Goal: Task Accomplishment & Management: Use online tool/utility

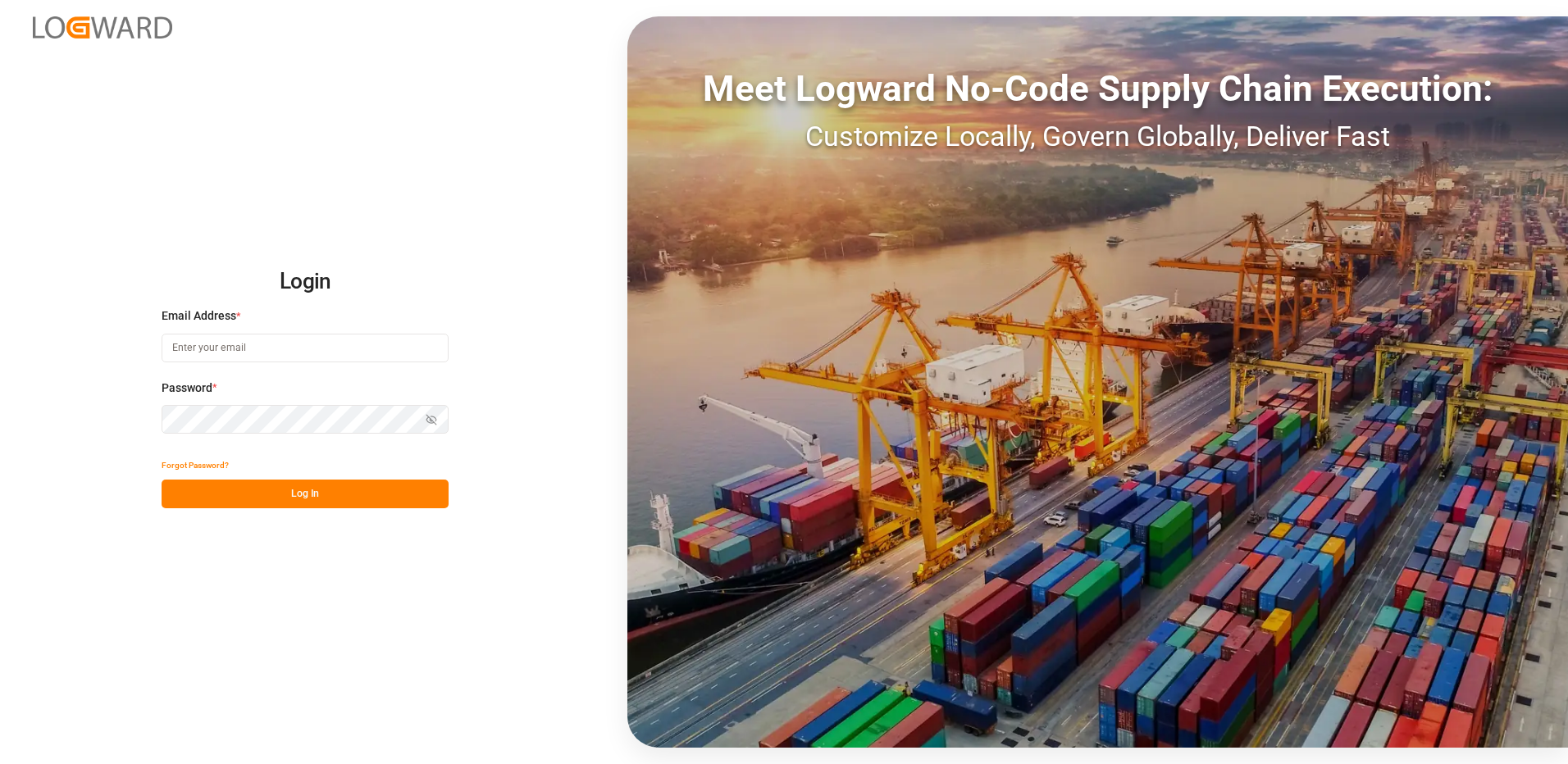
type input "[EMAIL_ADDRESS][DOMAIN_NAME]"
click at [355, 499] on button "Log In" at bounding box center [304, 495] width 287 height 29
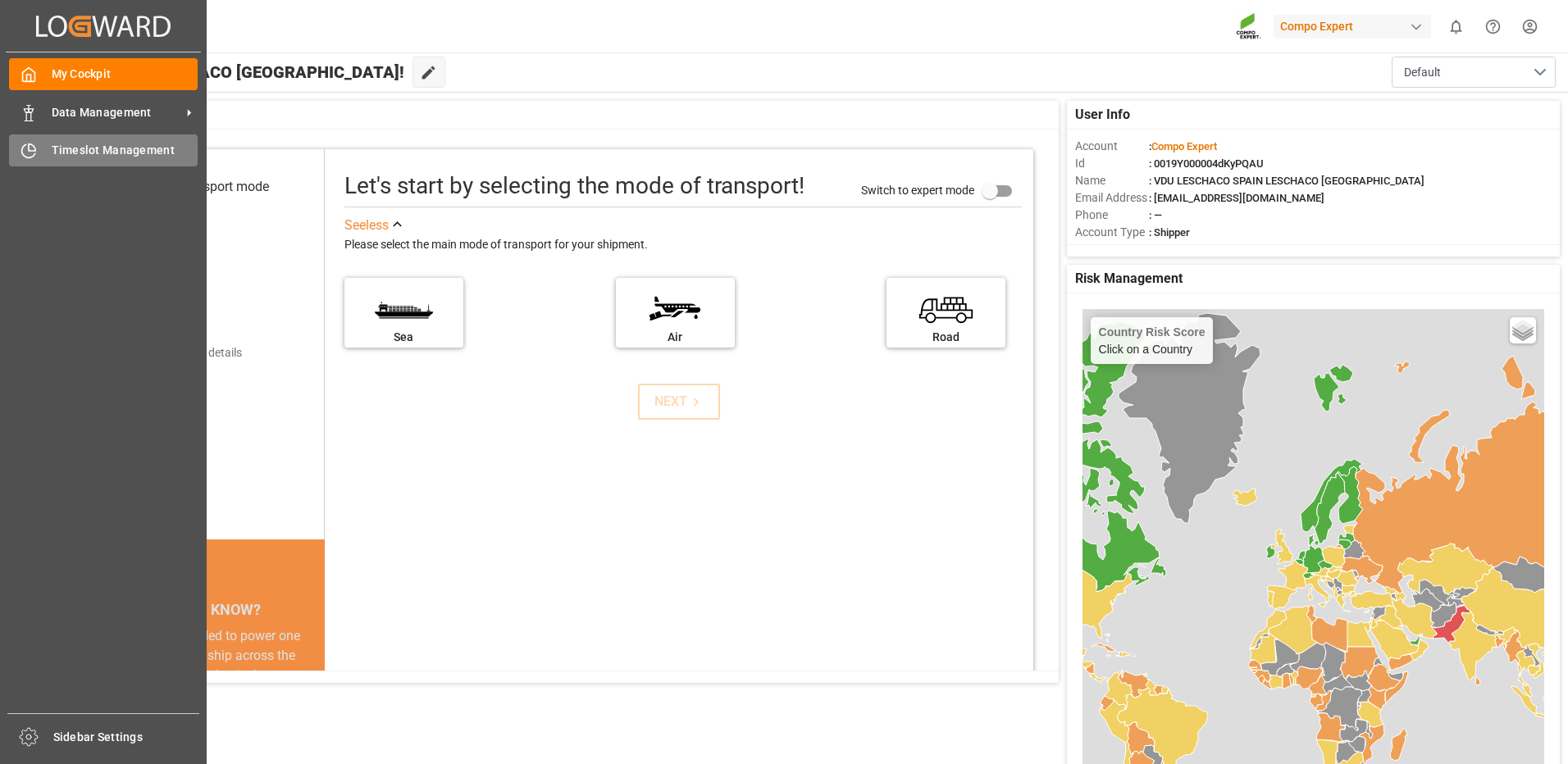
click at [30, 150] on icon at bounding box center [28, 151] width 16 height 16
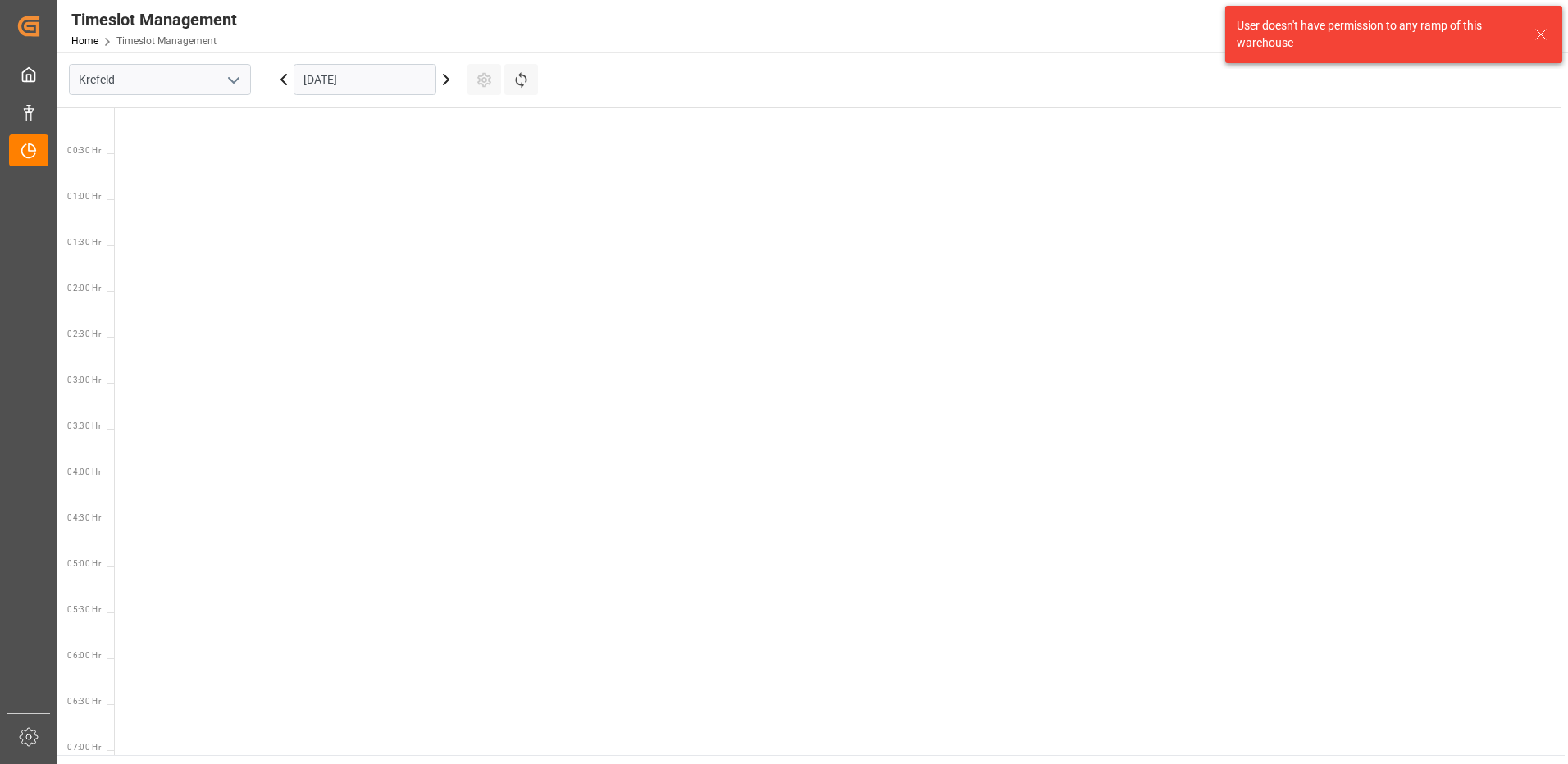
scroll to position [666, 0]
click at [323, 73] on input "[DATE]" at bounding box center [365, 79] width 143 height 31
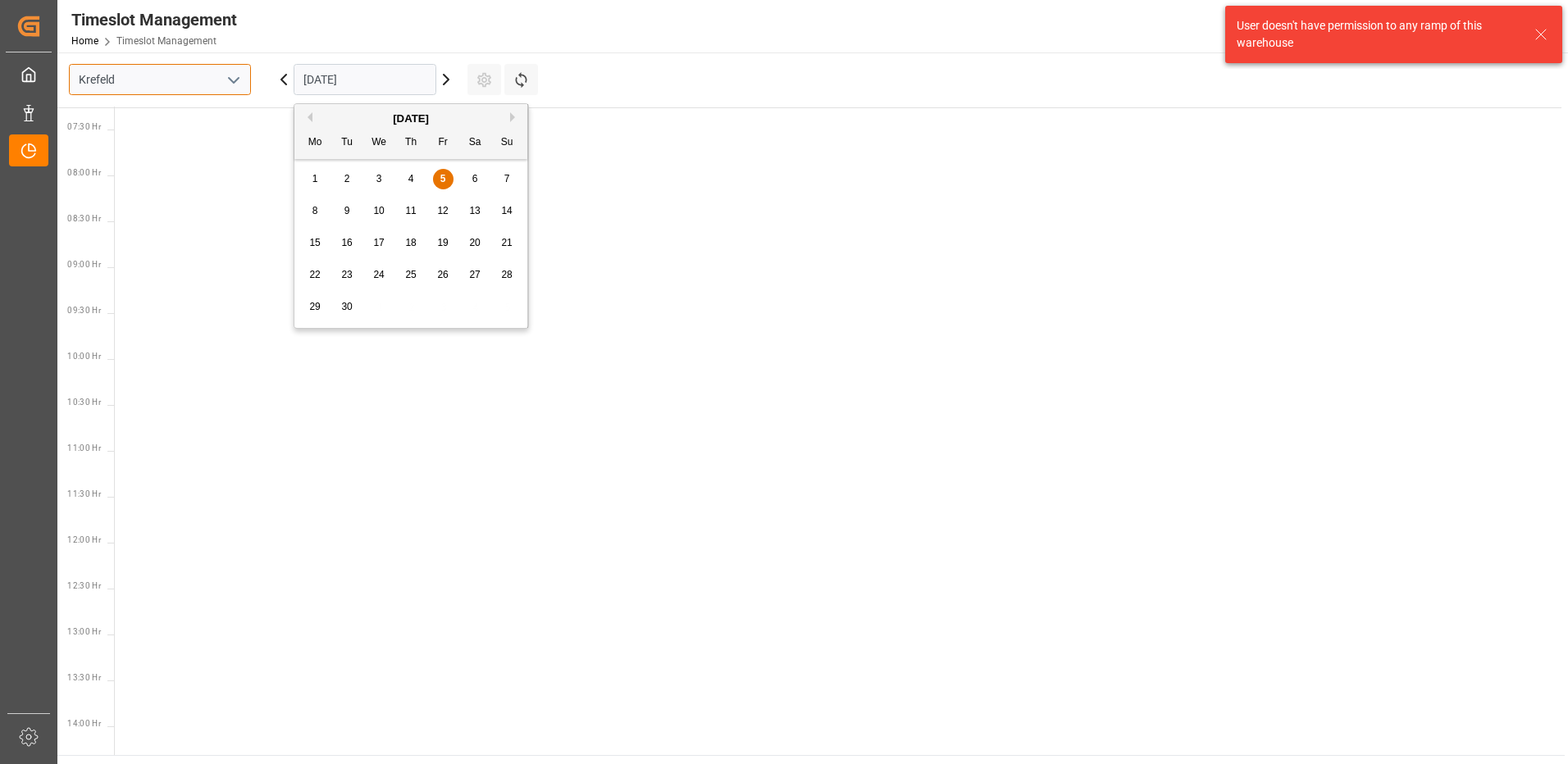
click at [175, 90] on input "Krefeld" at bounding box center [159, 79] width 182 height 31
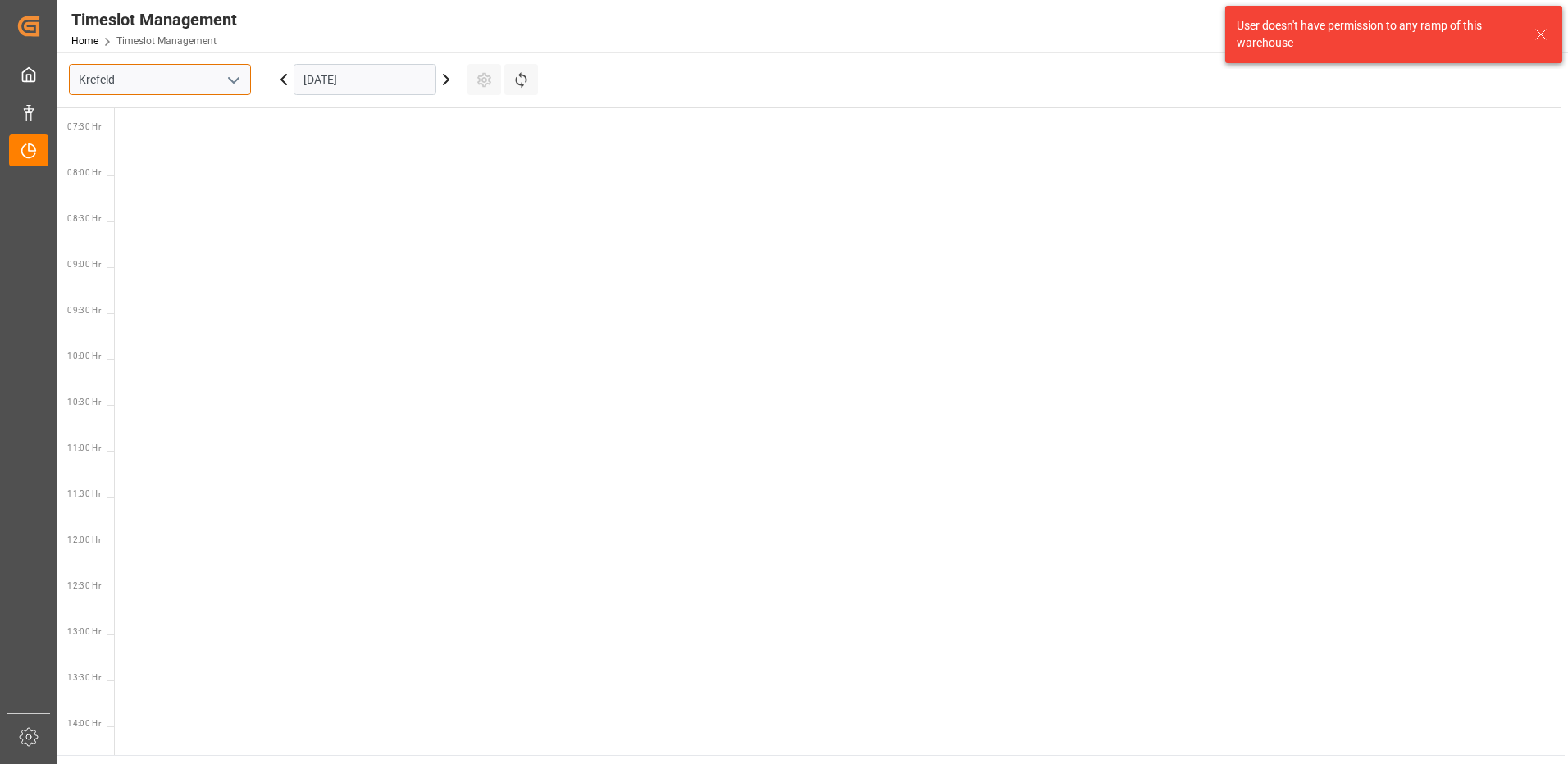
click at [171, 72] on input "Krefeld" at bounding box center [159, 79] width 182 height 31
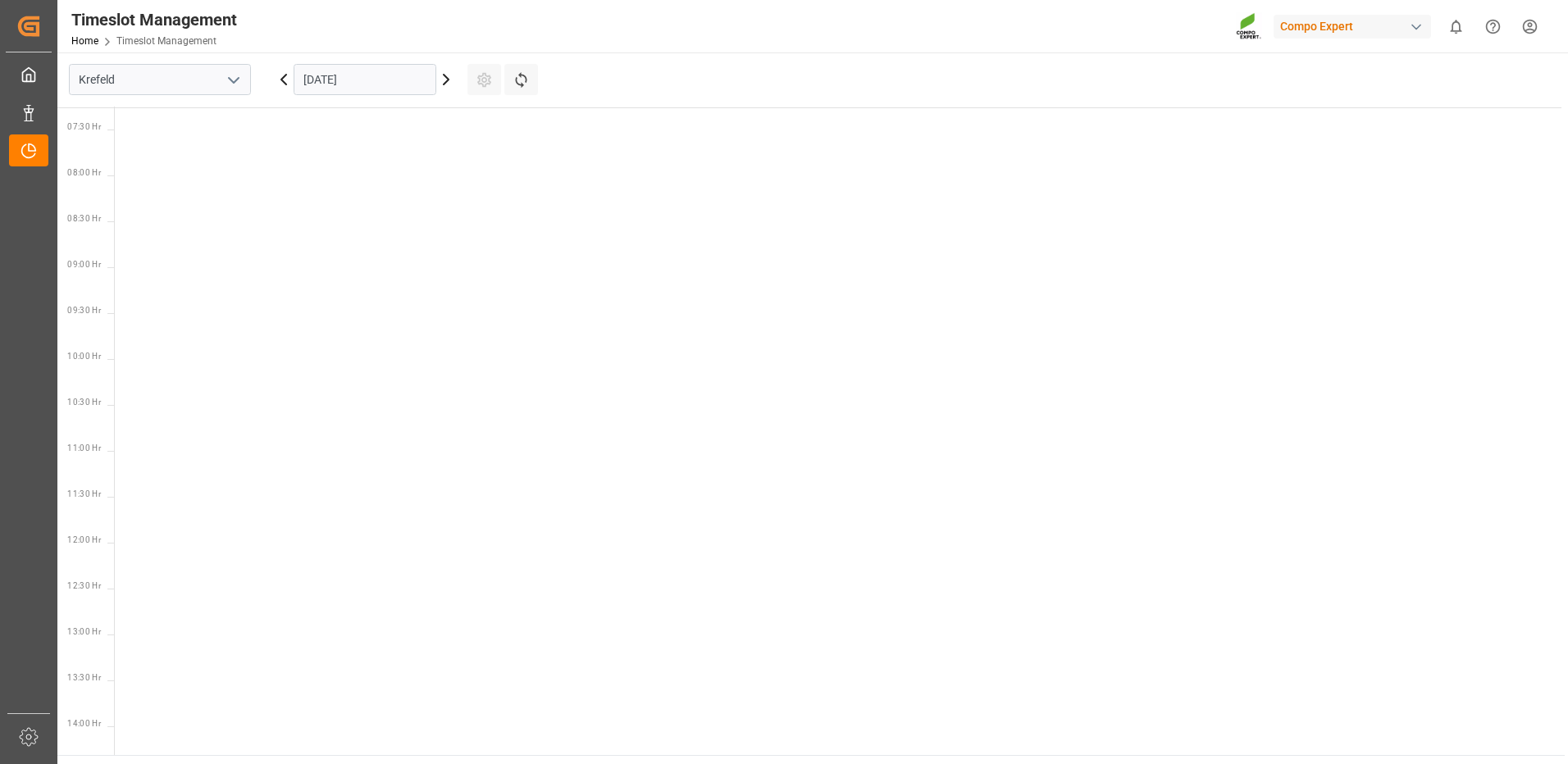
click at [227, 87] on icon "open menu" at bounding box center [234, 80] width 19 height 19
drag, startPoint x: 177, startPoint y: 185, endPoint x: 187, endPoint y: 175, distance: 14.1
click at [176, 185] on div "La Vall d [PERSON_NAME]" at bounding box center [159, 189] width 181 height 37
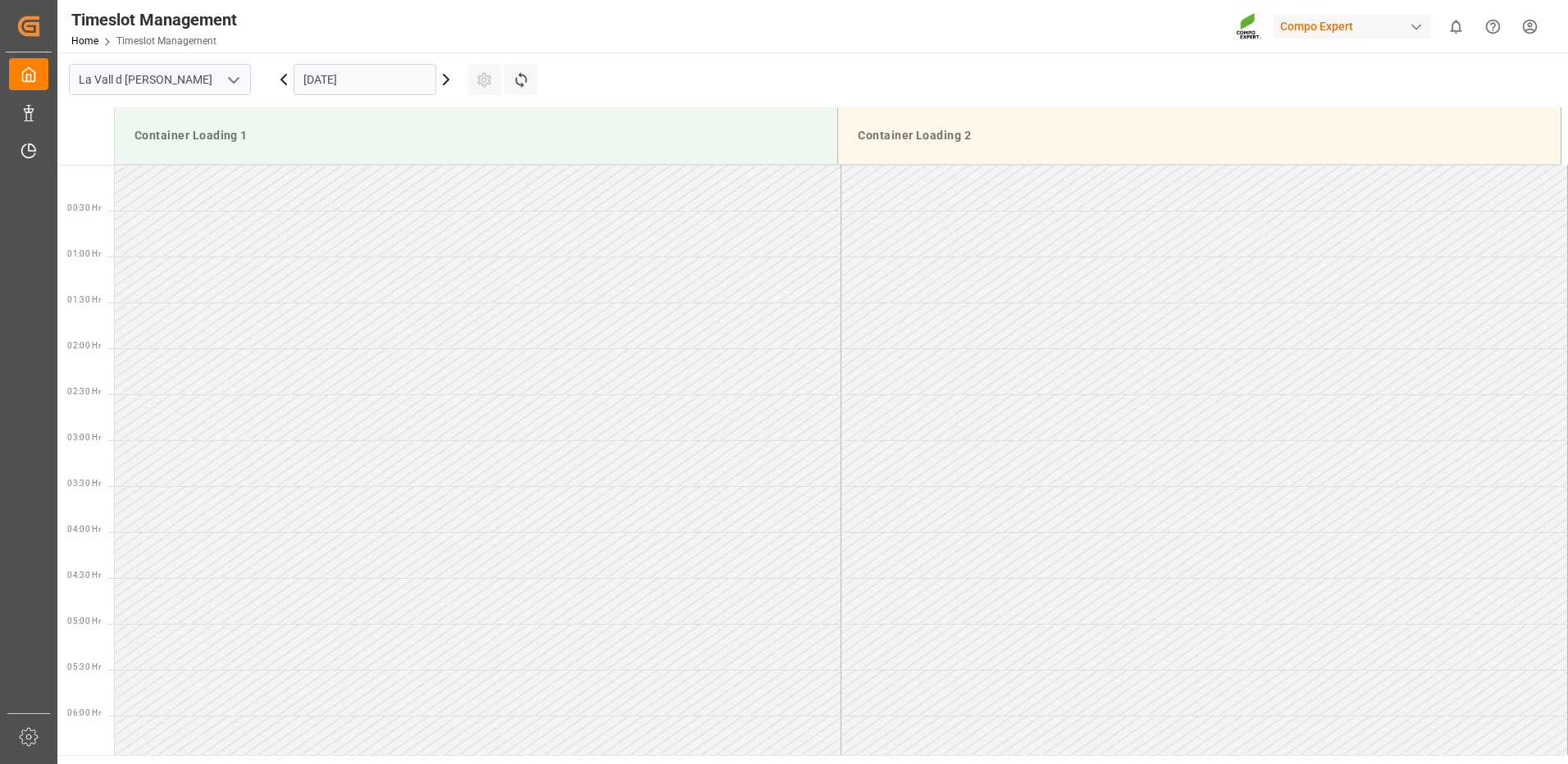
scroll to position [724, 0]
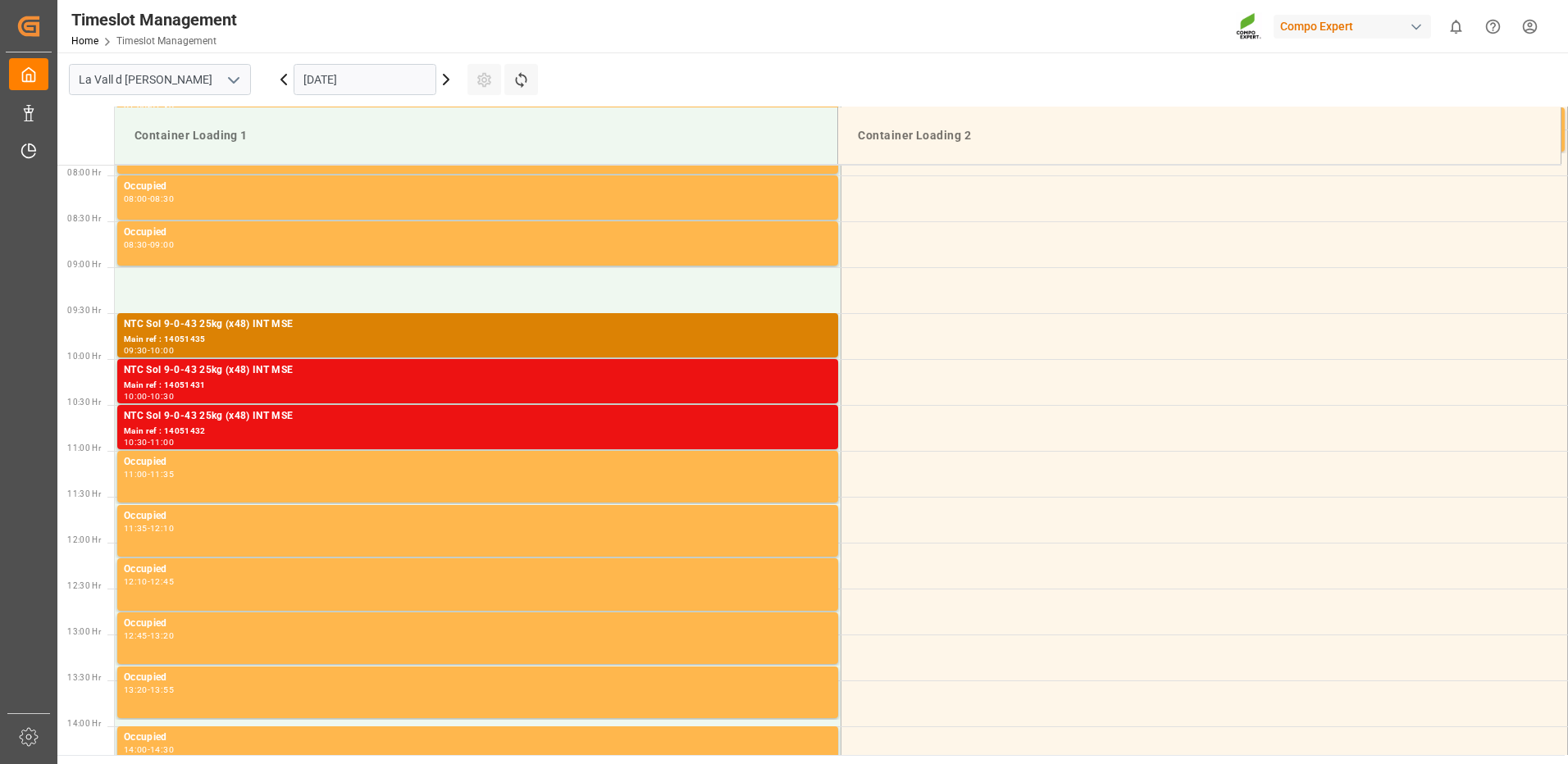
click at [340, 81] on input "[DATE]" at bounding box center [365, 79] width 143 height 31
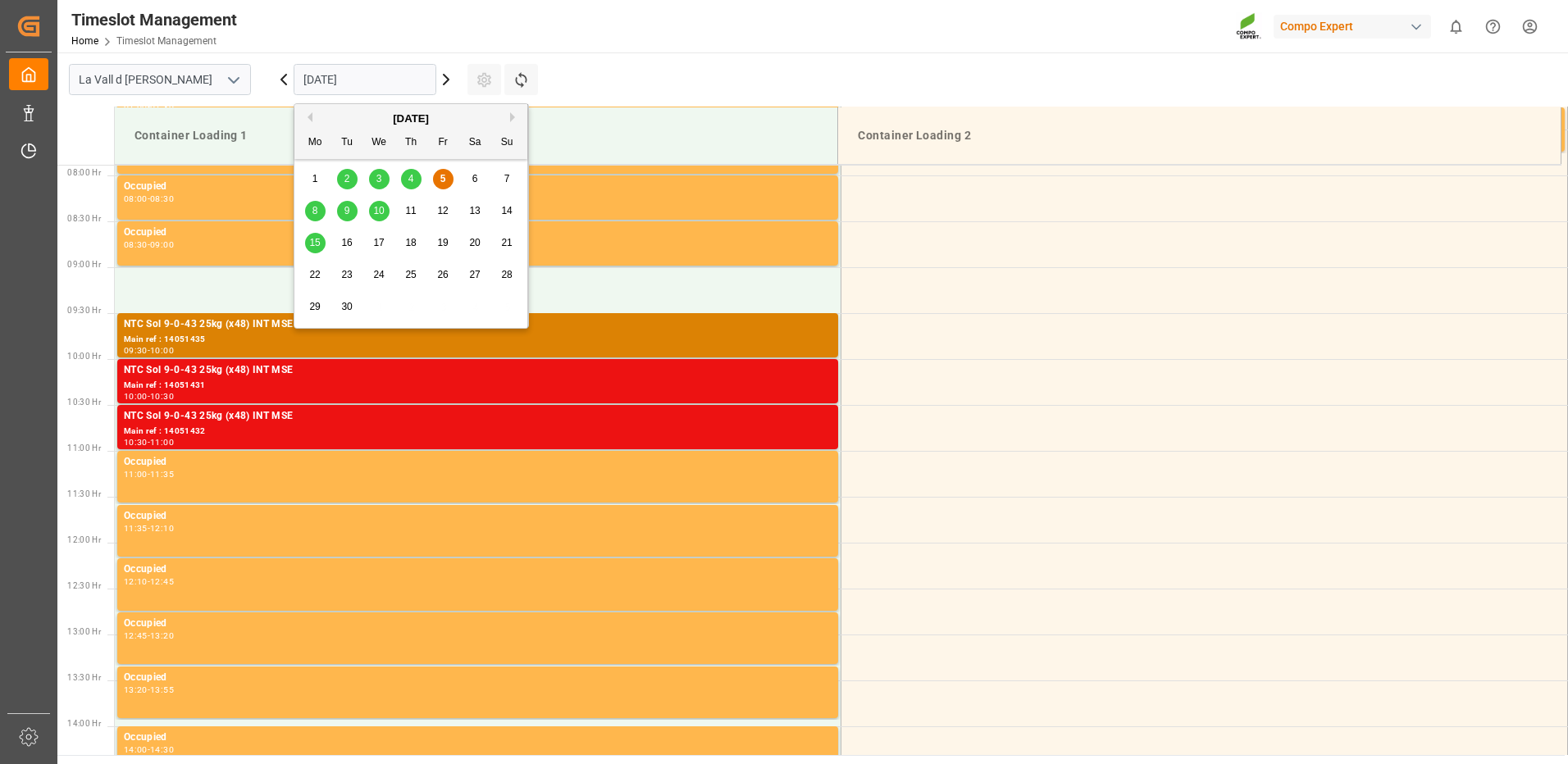
click at [381, 207] on span "10" at bounding box center [378, 211] width 11 height 12
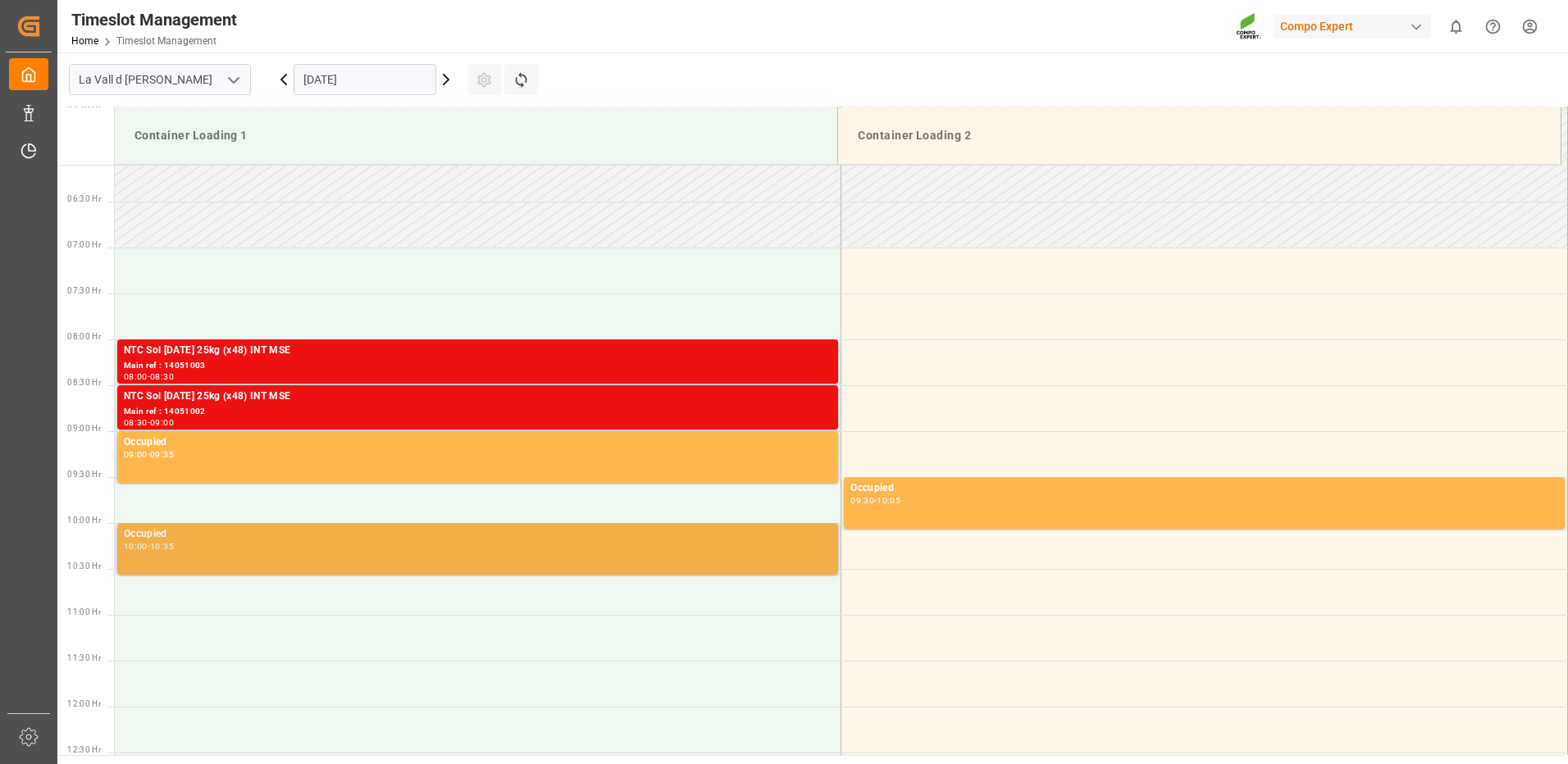
scroll to position [642, 0]
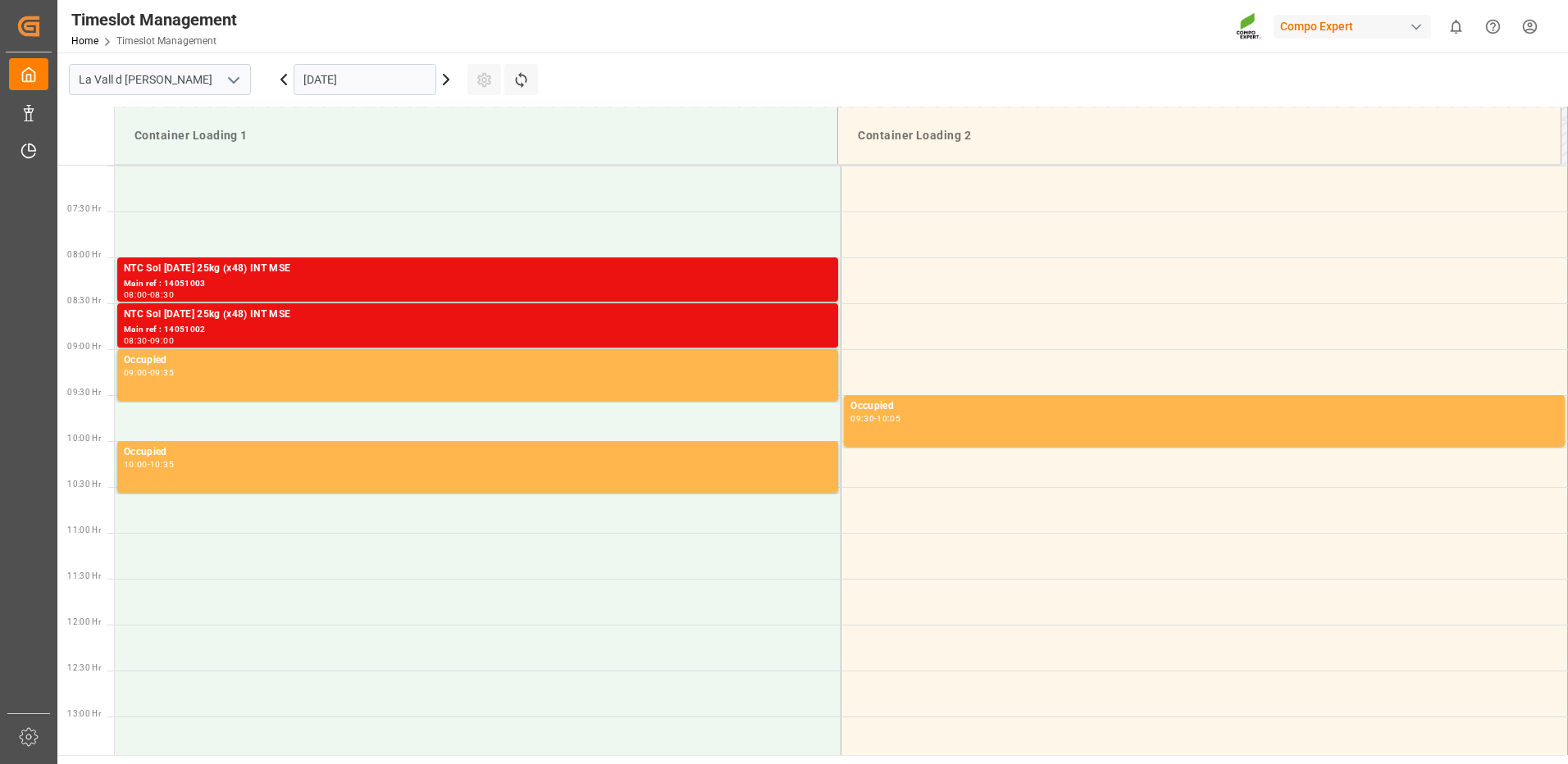
click at [325, 81] on input "[DATE]" at bounding box center [365, 79] width 143 height 31
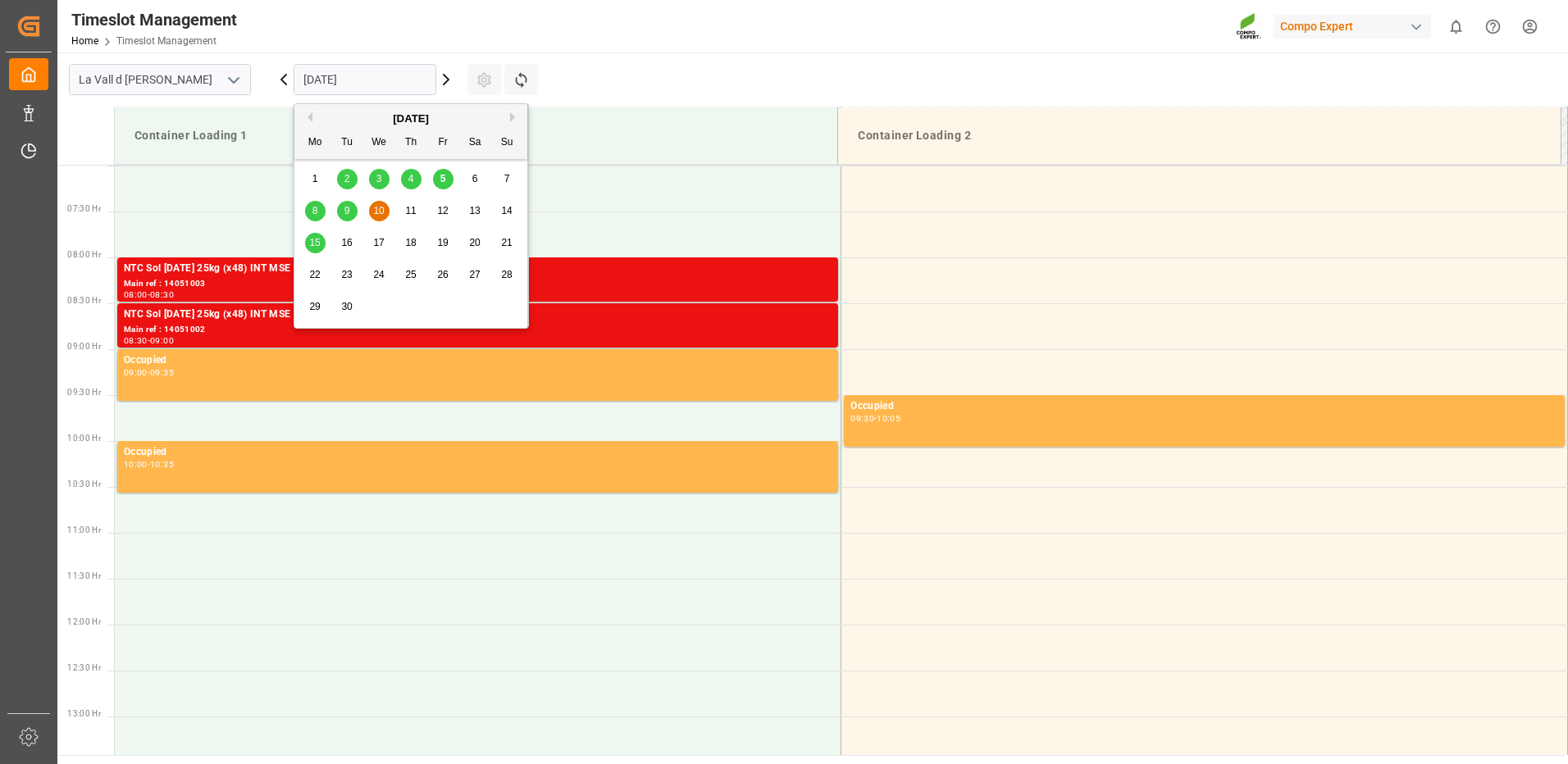
click at [410, 210] on span "11" at bounding box center [410, 211] width 11 height 12
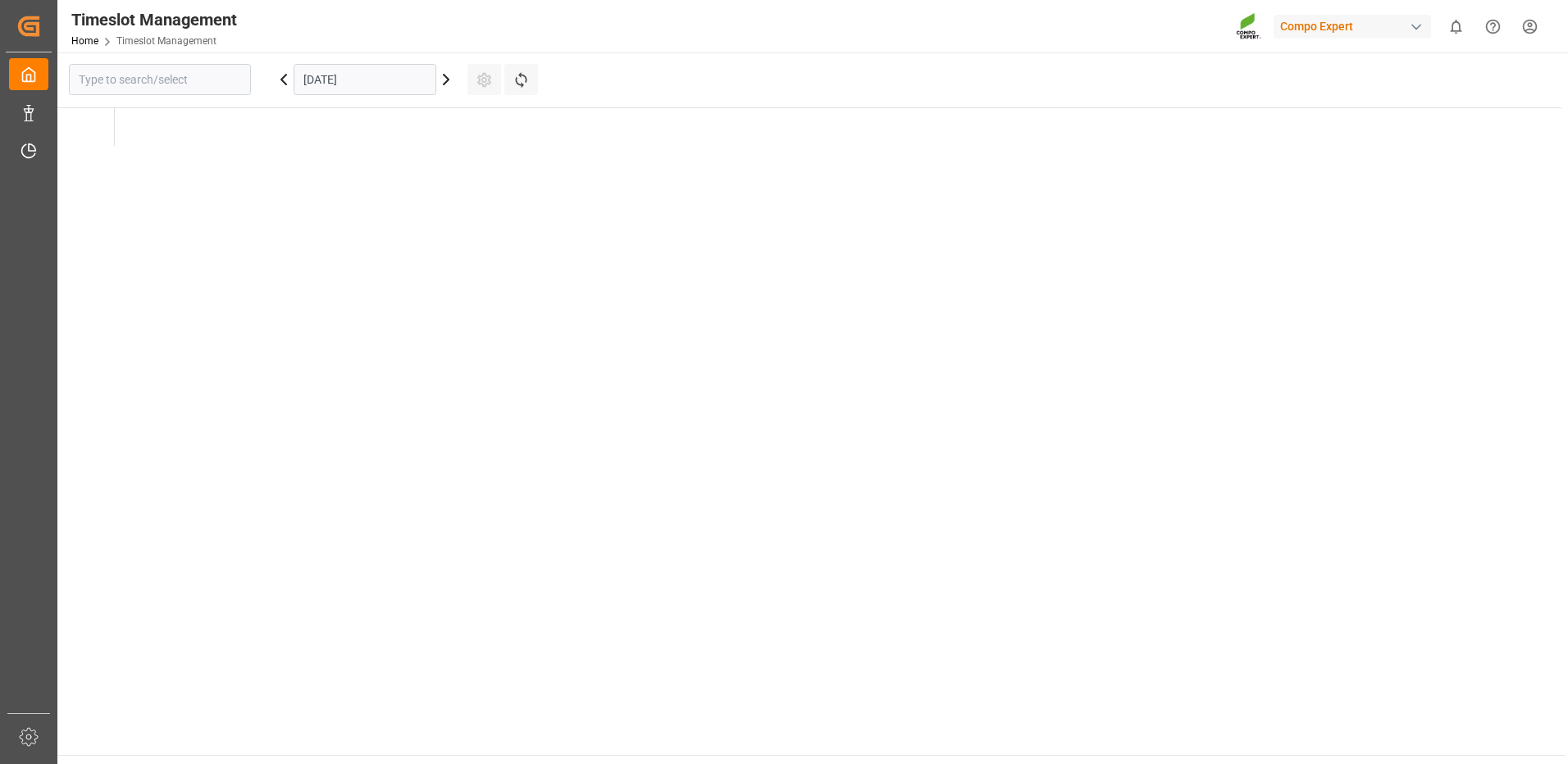
type input "La Vall d [PERSON_NAME]"
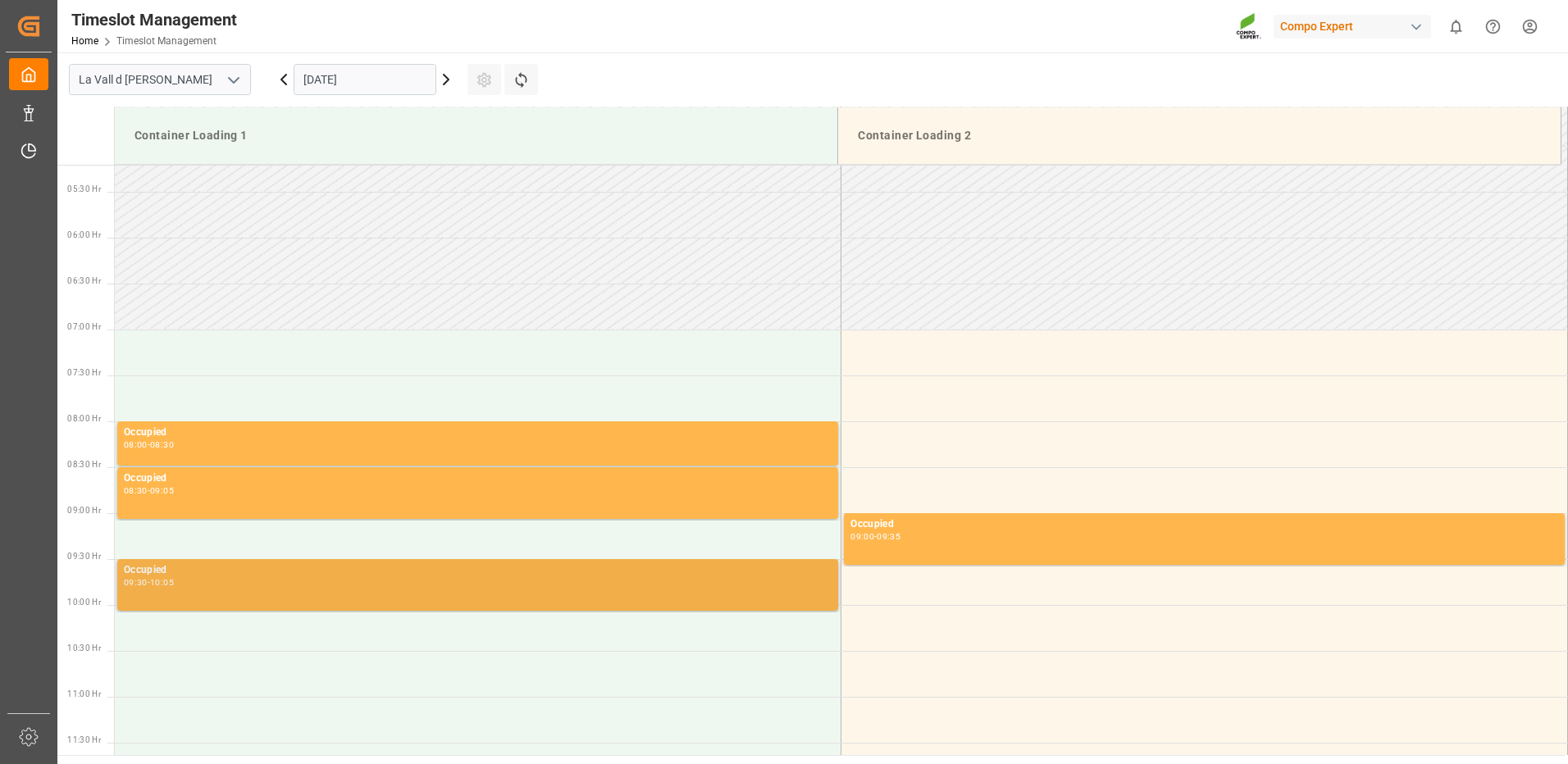
scroll to position [396, 0]
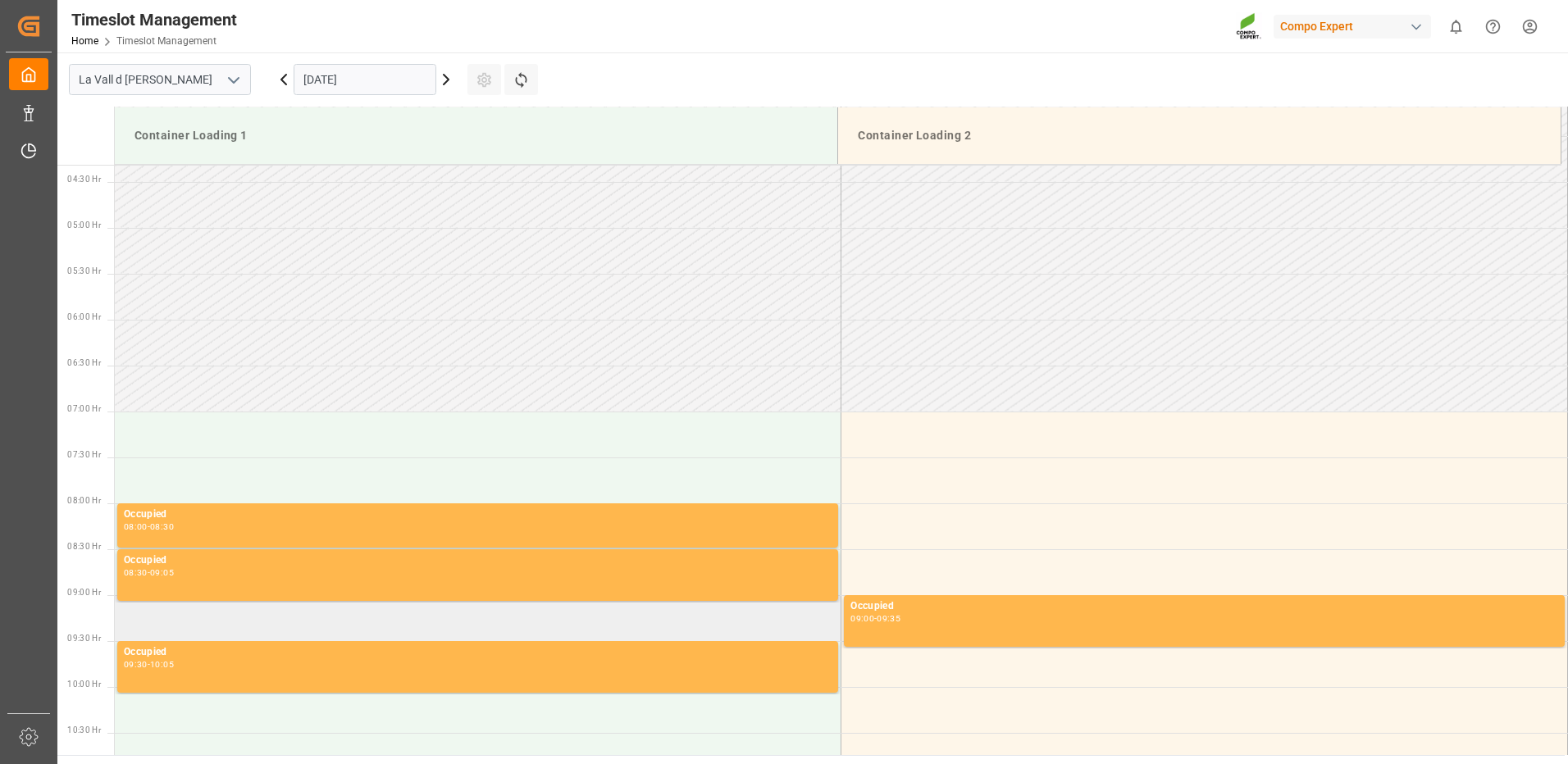
click at [180, 622] on td at bounding box center [478, 618] width 727 height 46
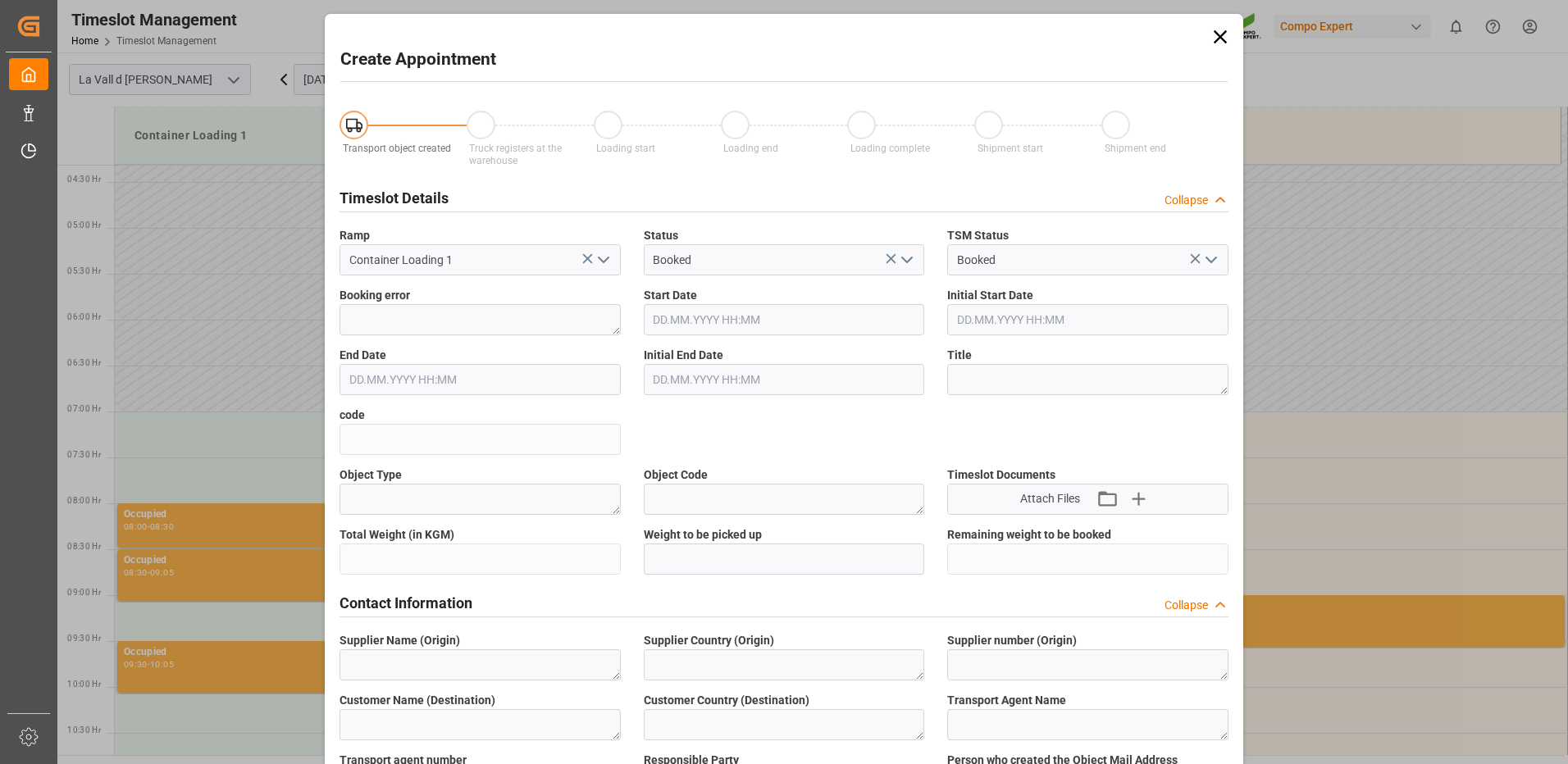
type input "[DATE] 09:00"
type input "[DATE] 09:30"
click at [1209, 36] on icon at bounding box center [1220, 37] width 23 height 23
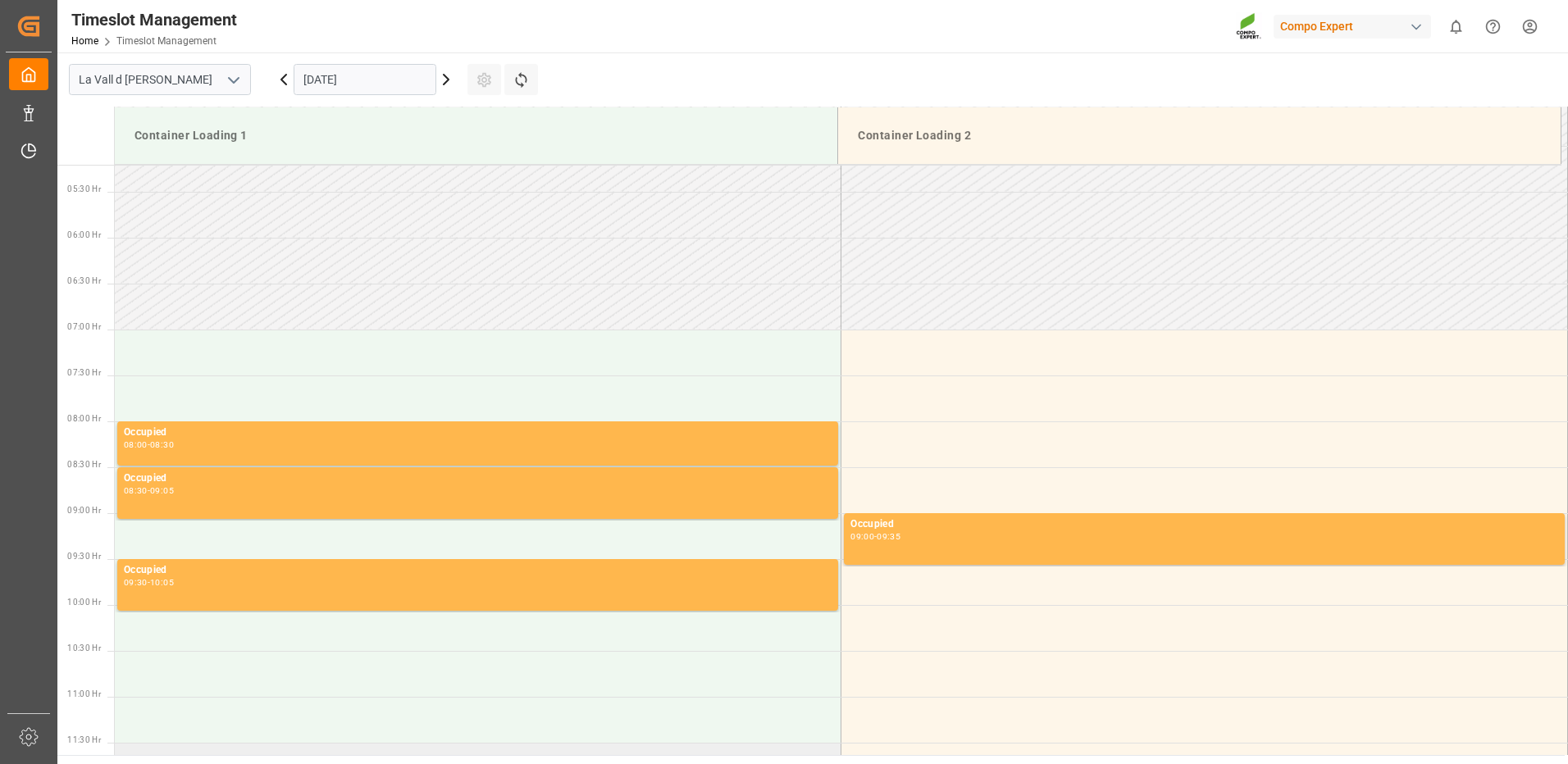
scroll to position [724, 0]
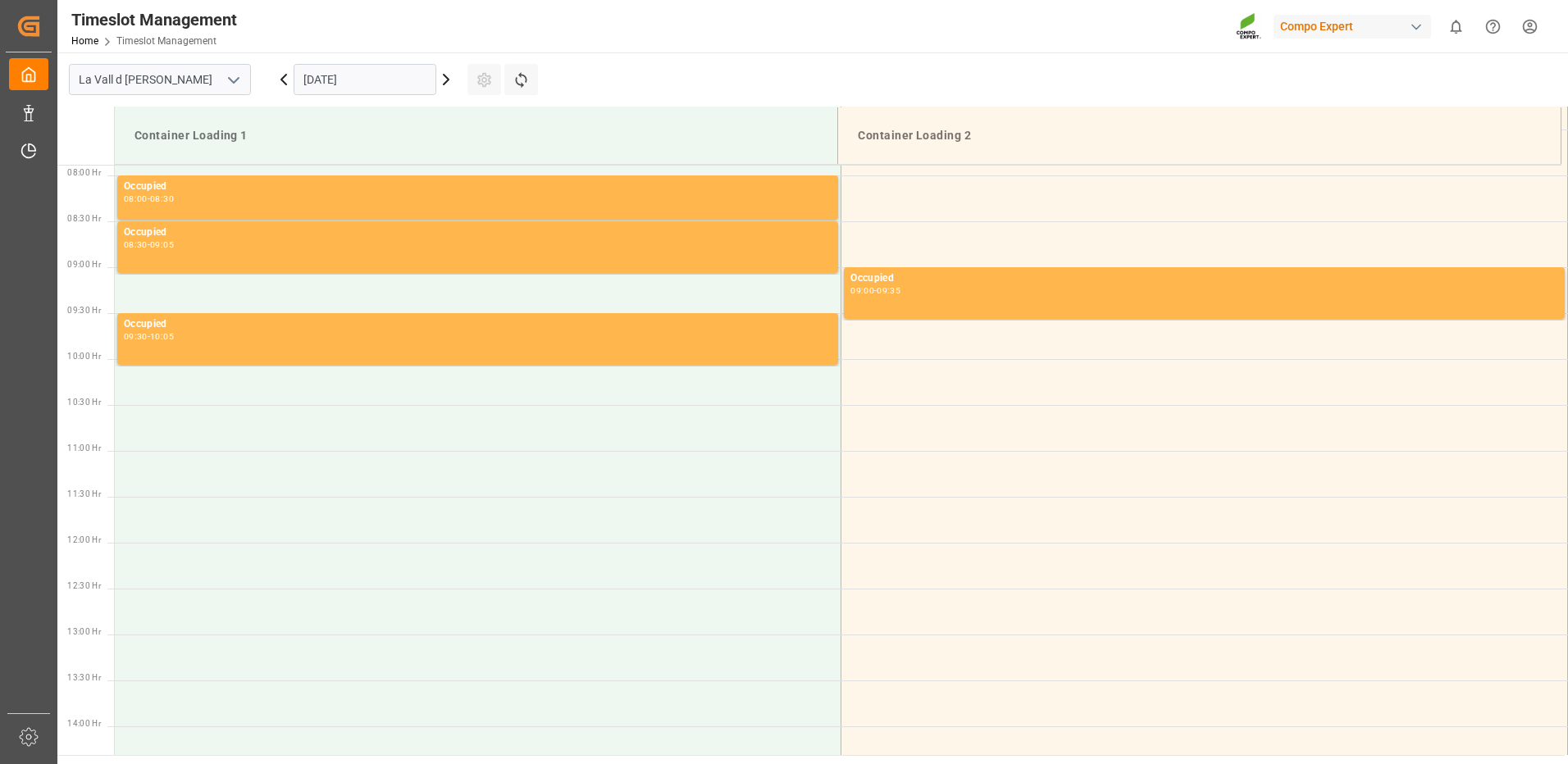
click at [327, 85] on input "[DATE]" at bounding box center [365, 79] width 143 height 31
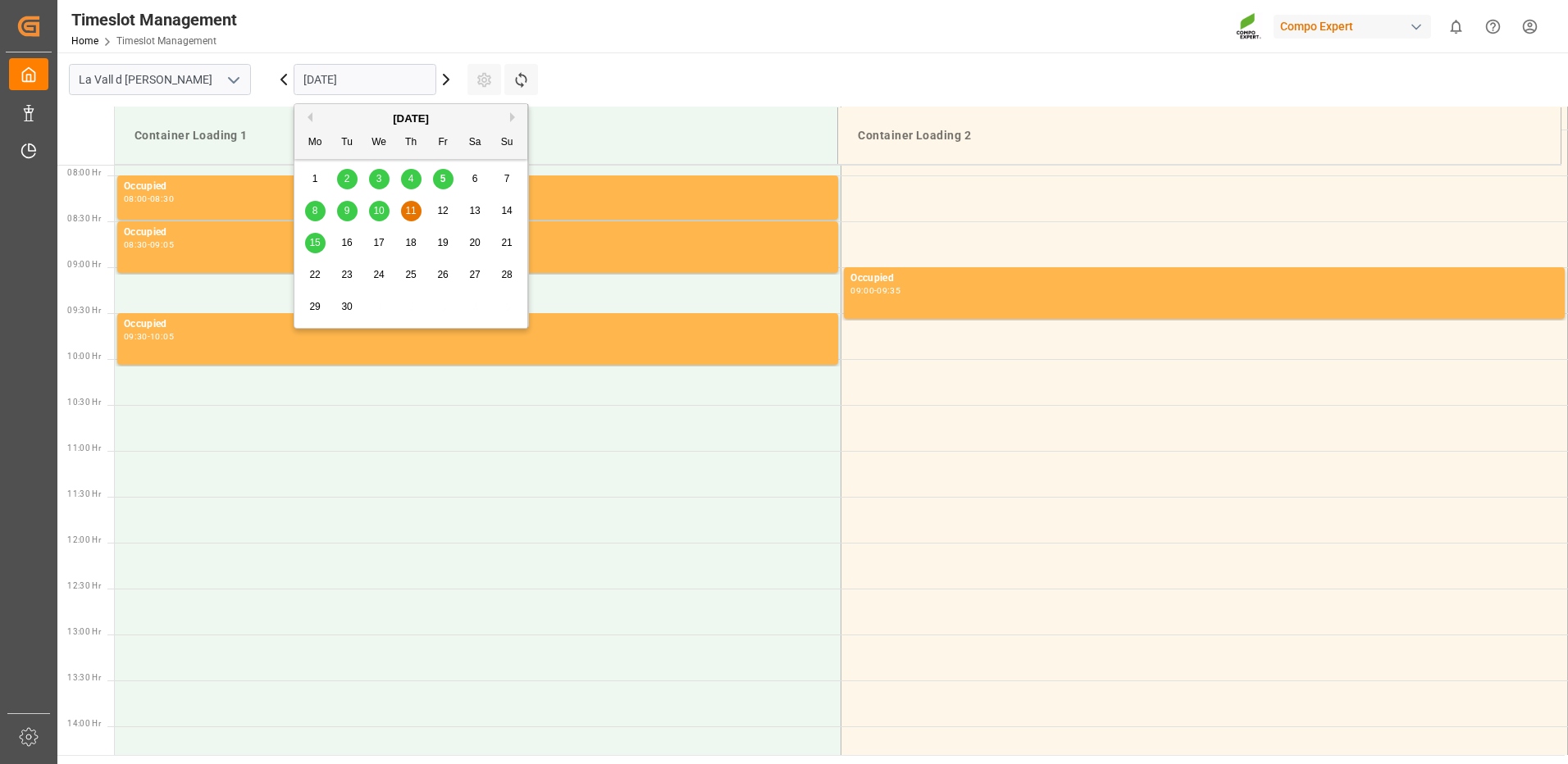
click at [379, 214] on span "10" at bounding box center [378, 211] width 11 height 12
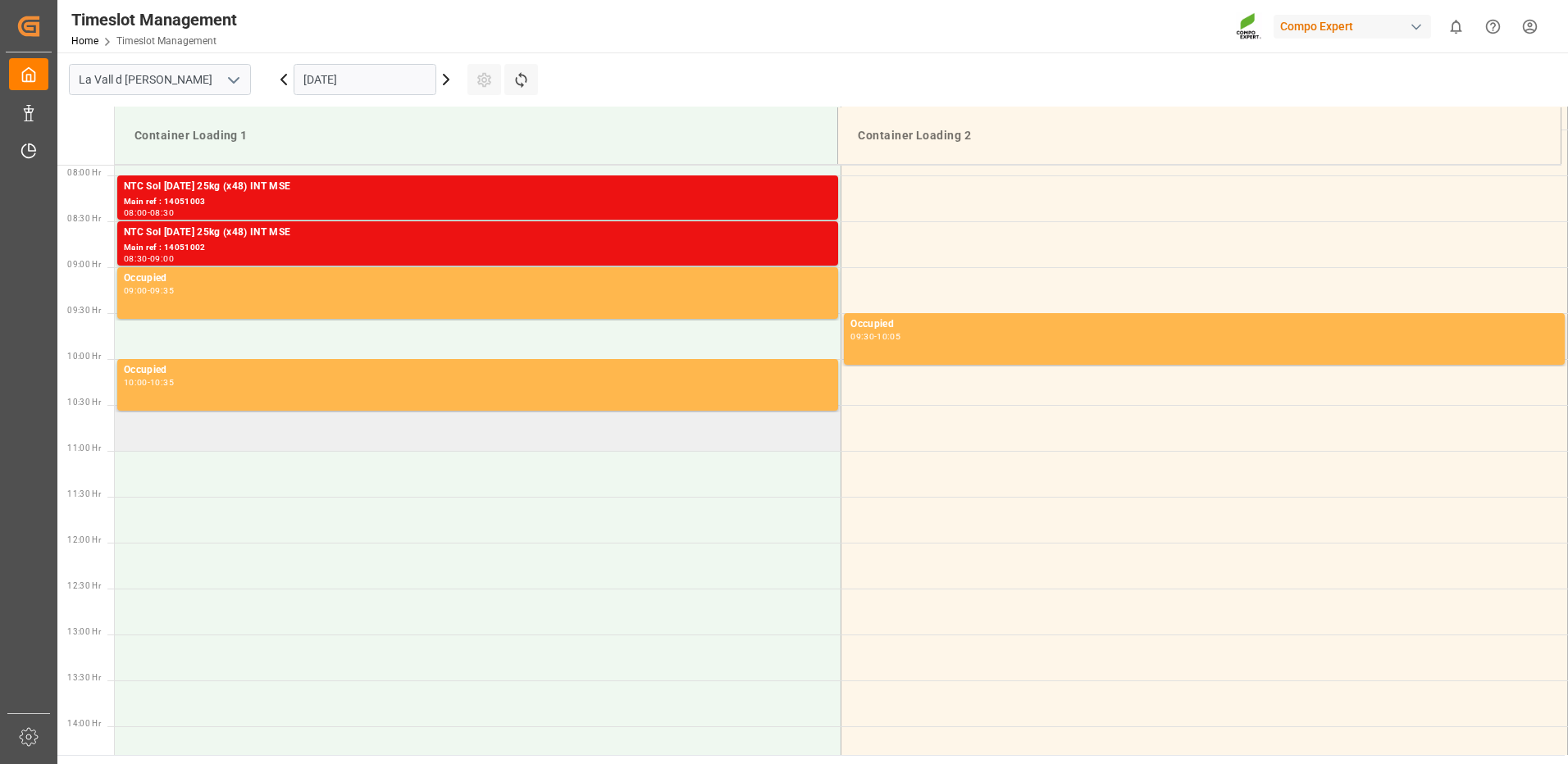
scroll to position [478, 0]
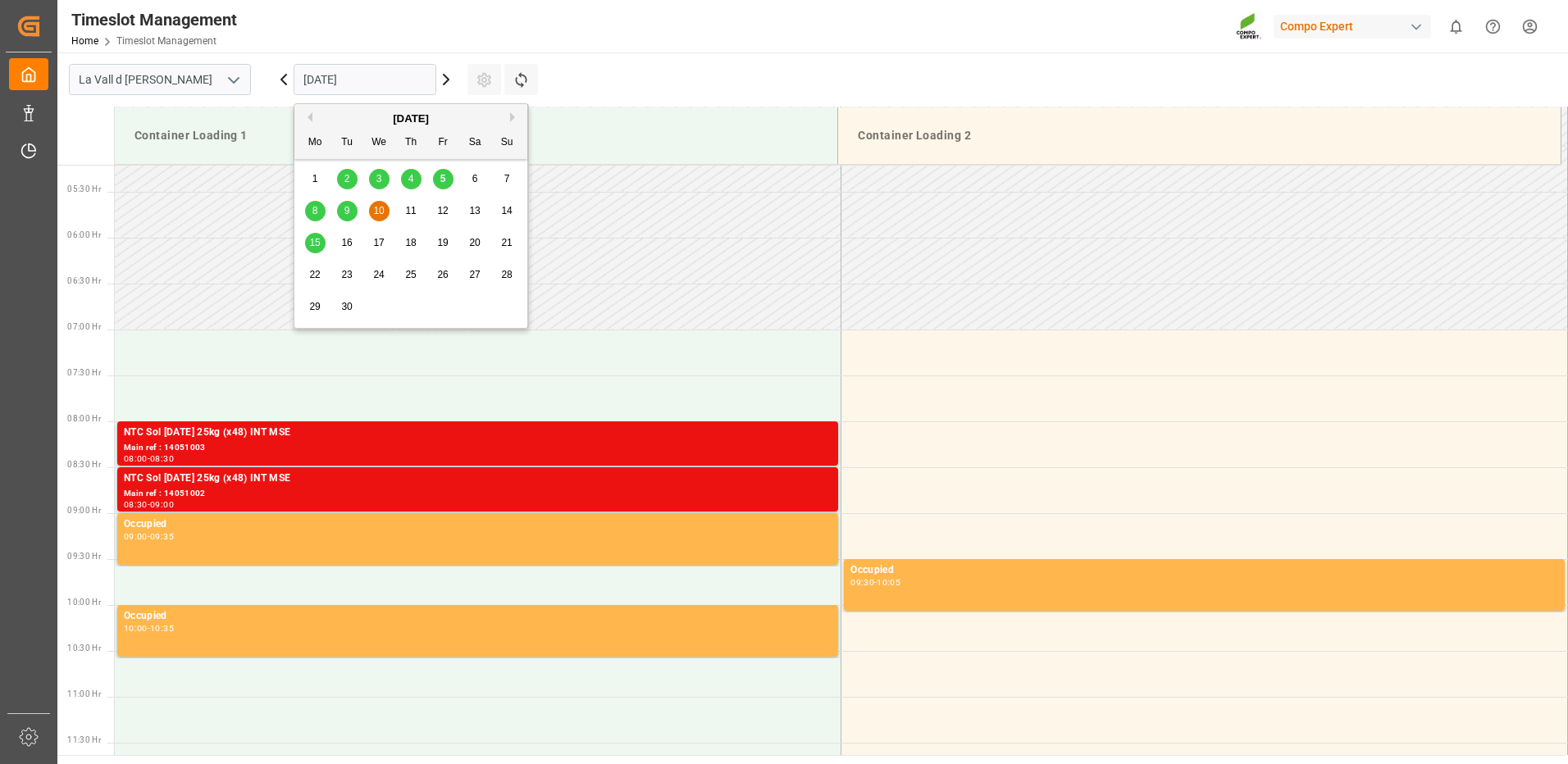
click at [374, 72] on input "[DATE]" at bounding box center [365, 79] width 143 height 31
click at [404, 212] on div "11" at bounding box center [411, 212] width 20 height 19
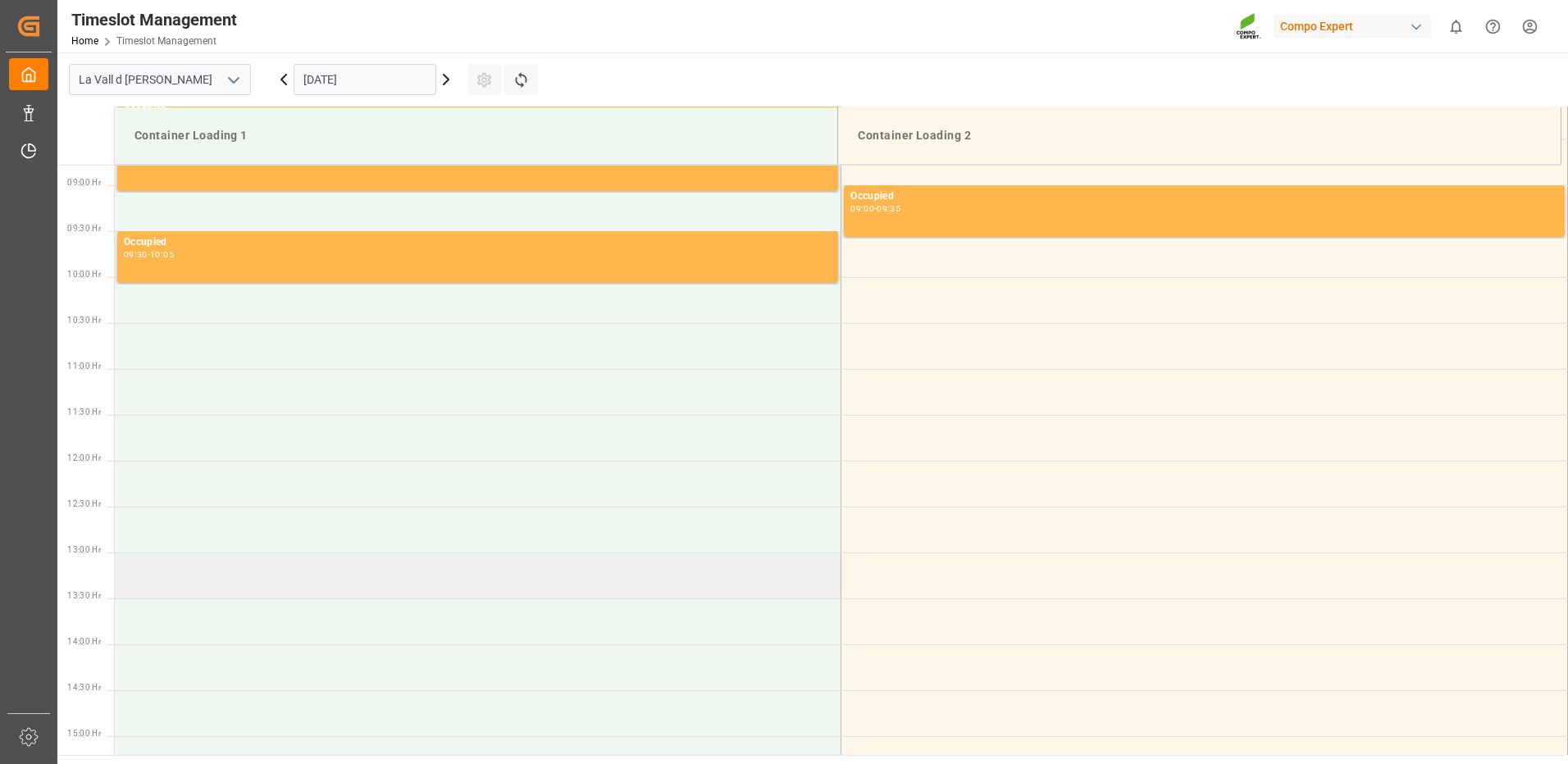
scroll to position [642, 0]
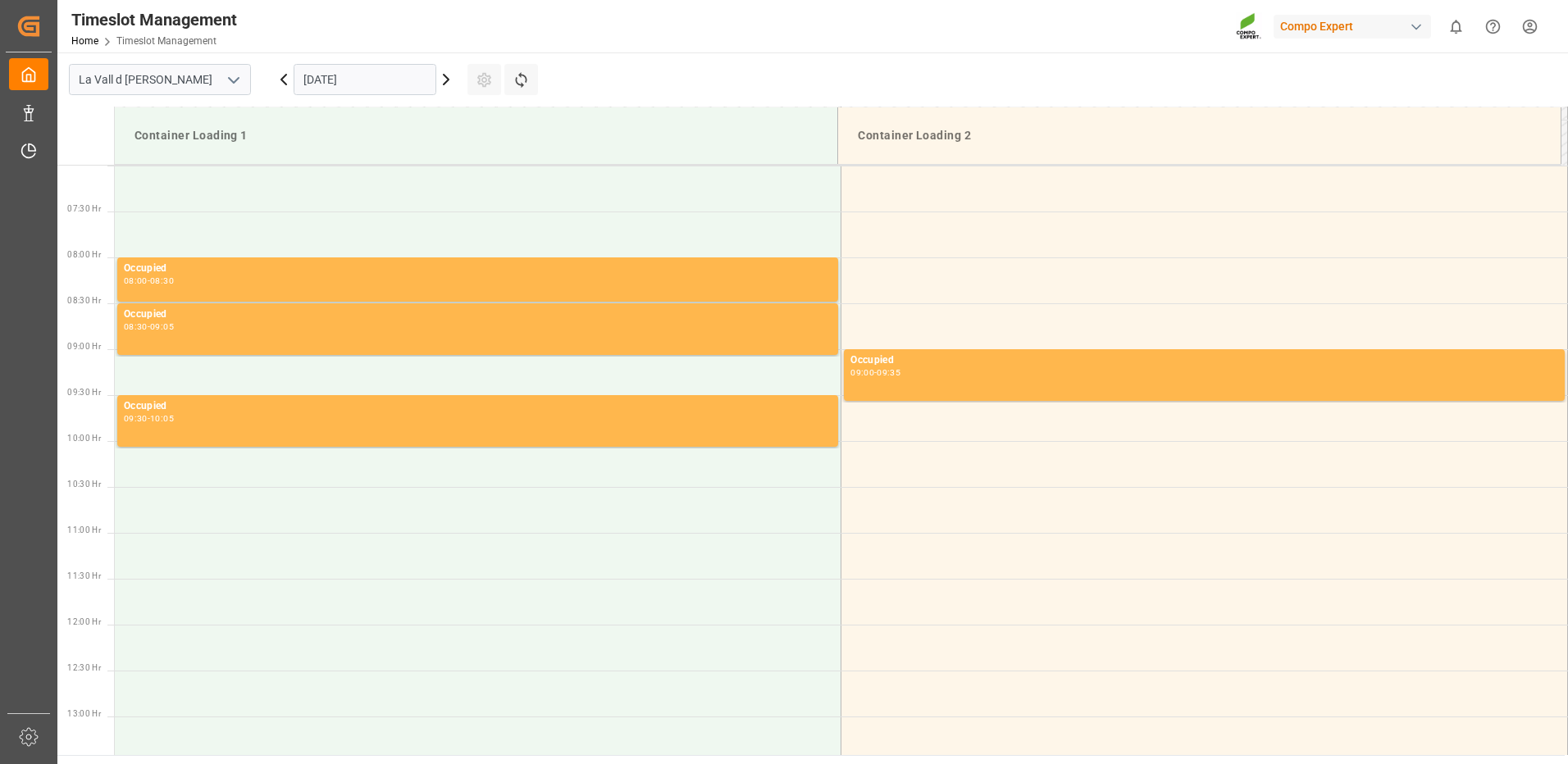
click at [394, 86] on input "[DATE]" at bounding box center [365, 79] width 143 height 31
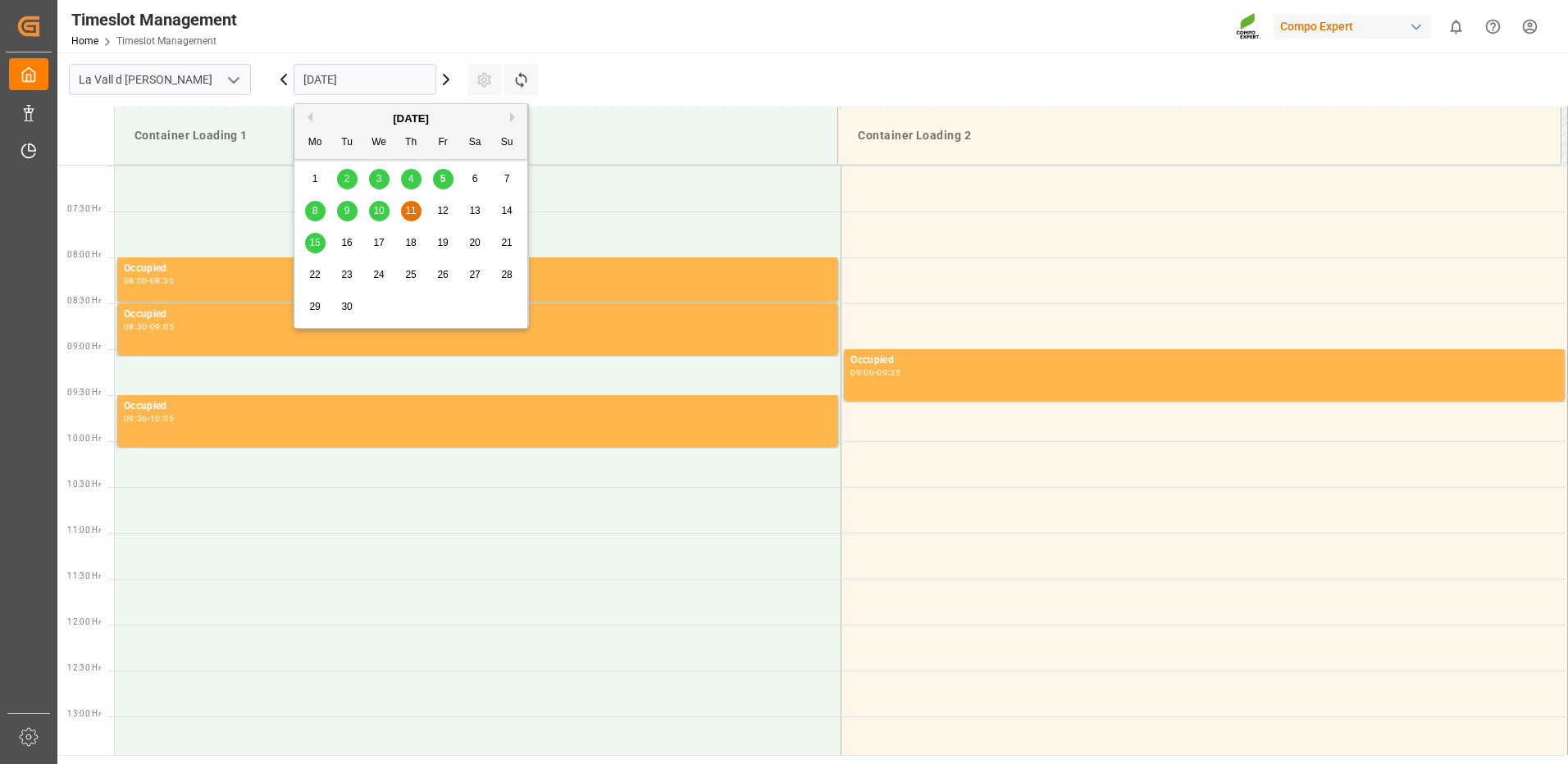
click at [372, 218] on div "10" at bounding box center [379, 212] width 20 height 19
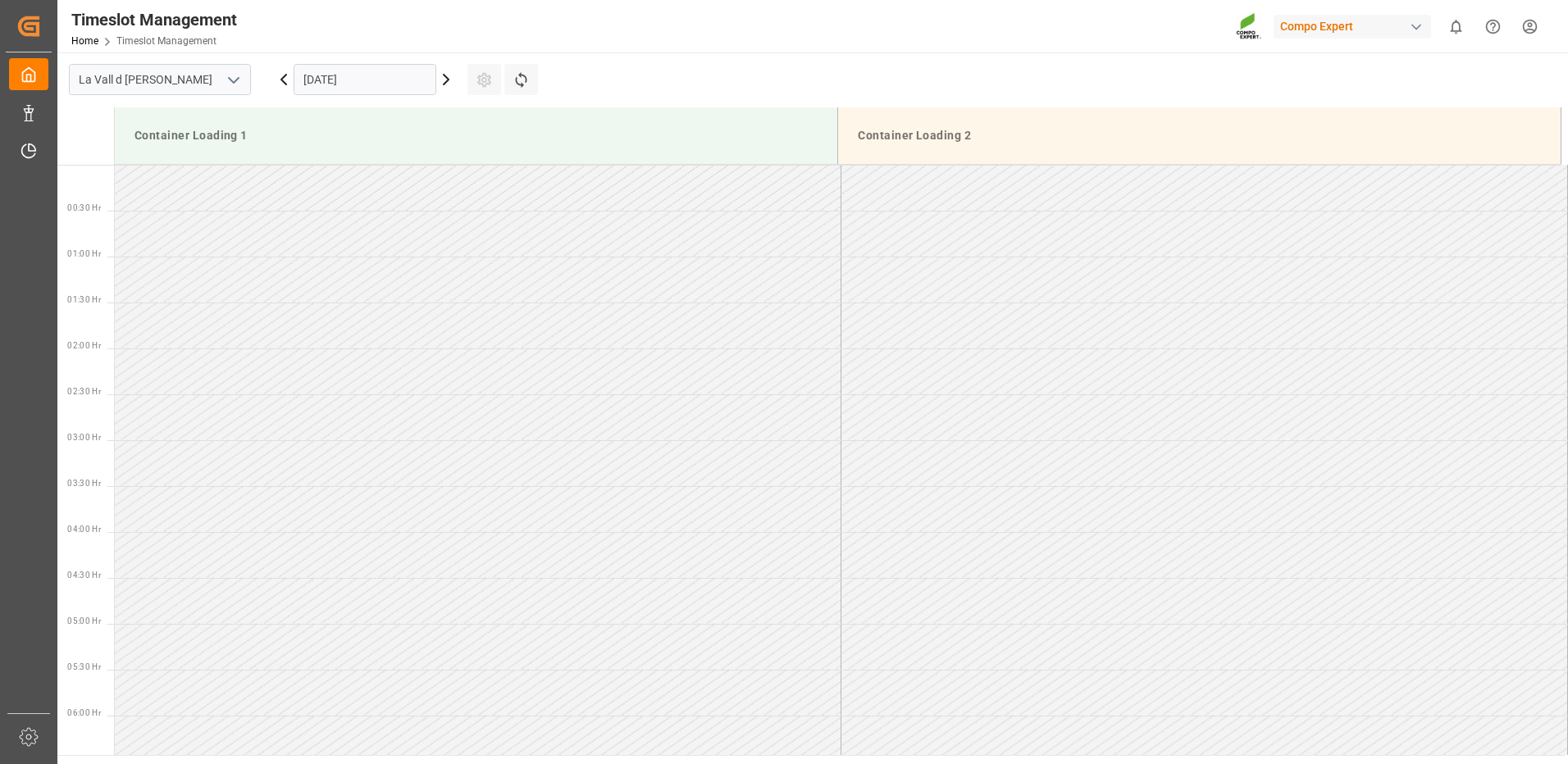
scroll to position [724, 0]
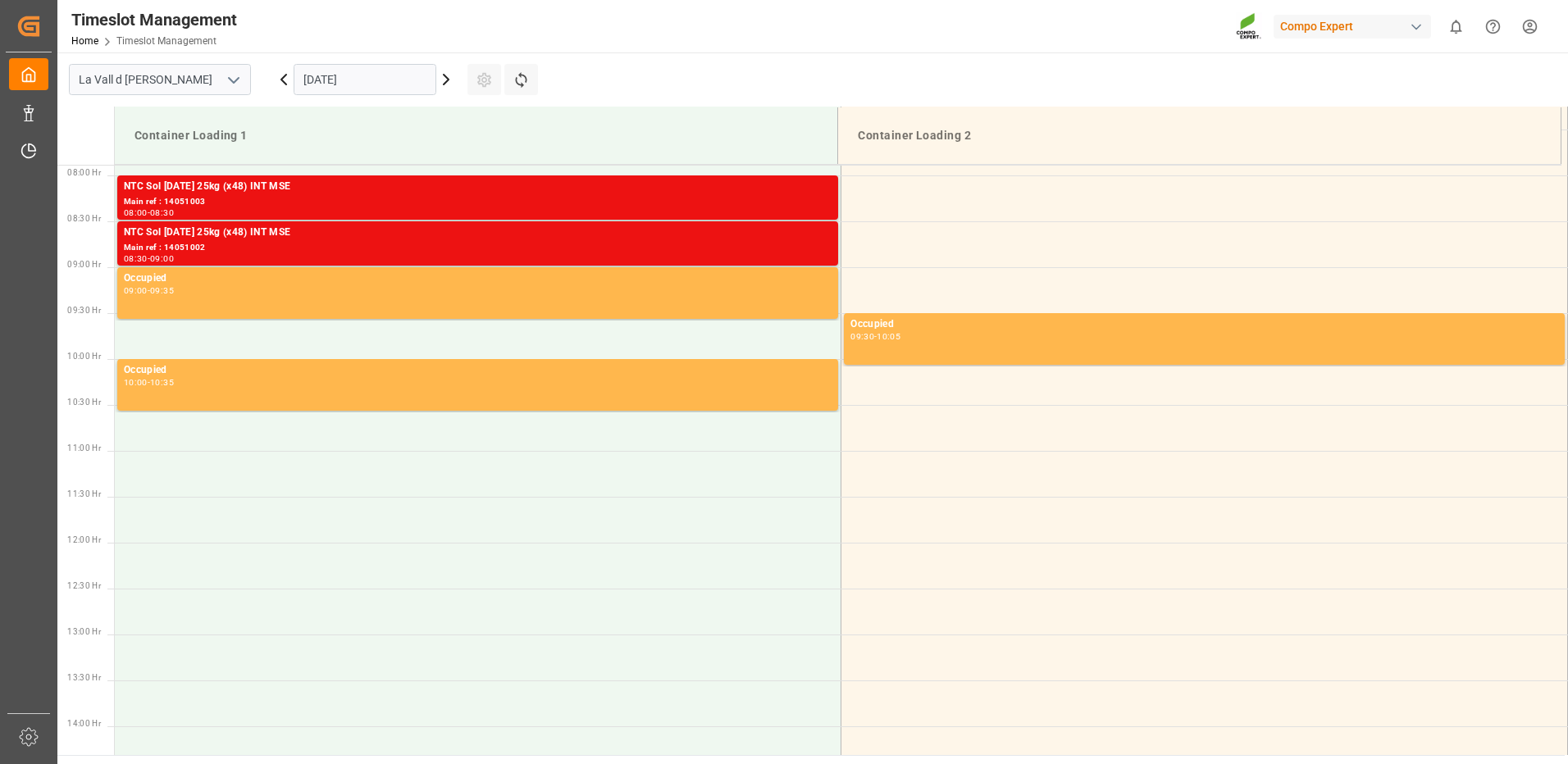
click at [376, 92] on input "[DATE]" at bounding box center [365, 79] width 143 height 31
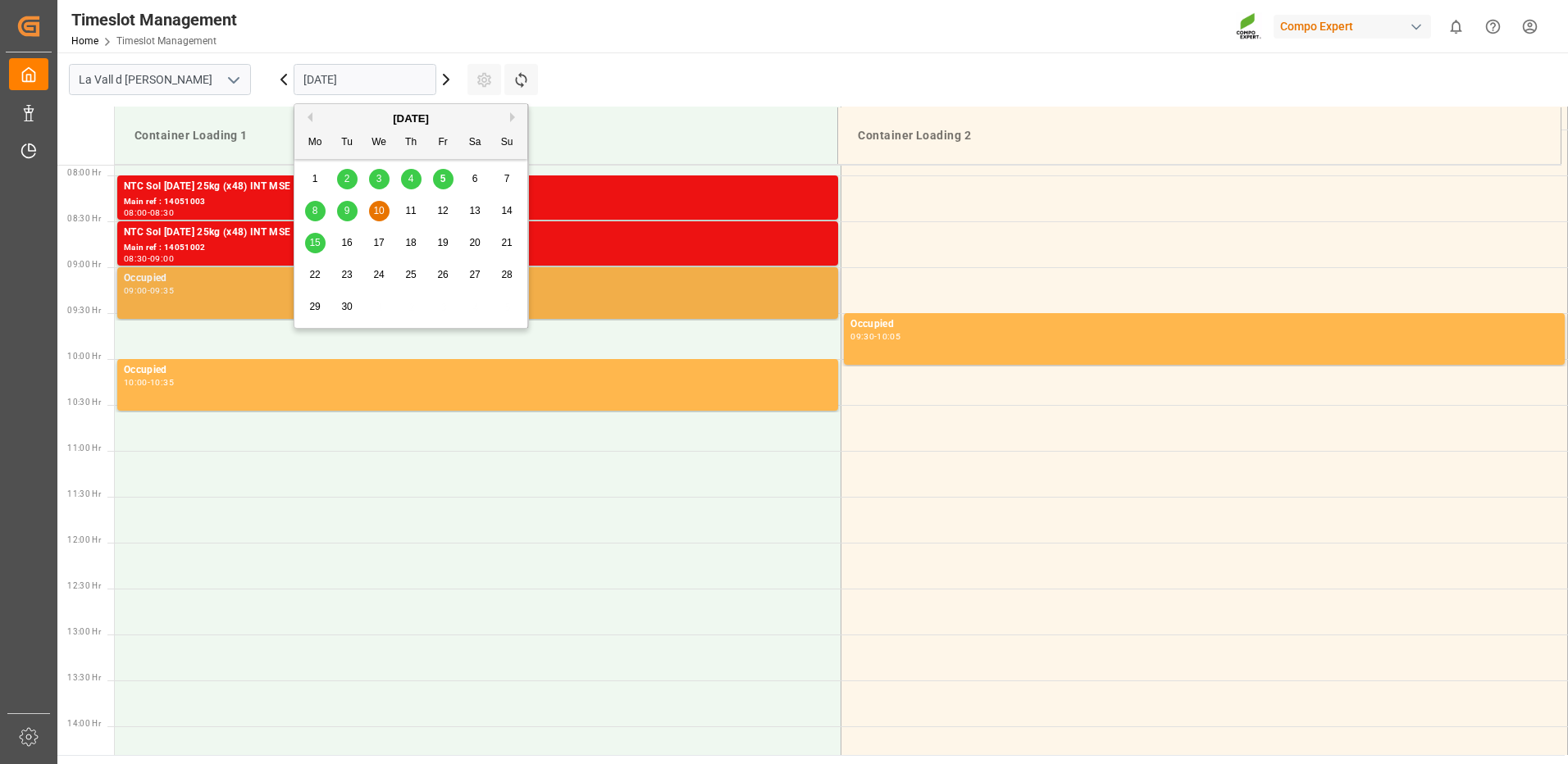
scroll to position [478, 0]
